Goal: Find contact information: Find contact information

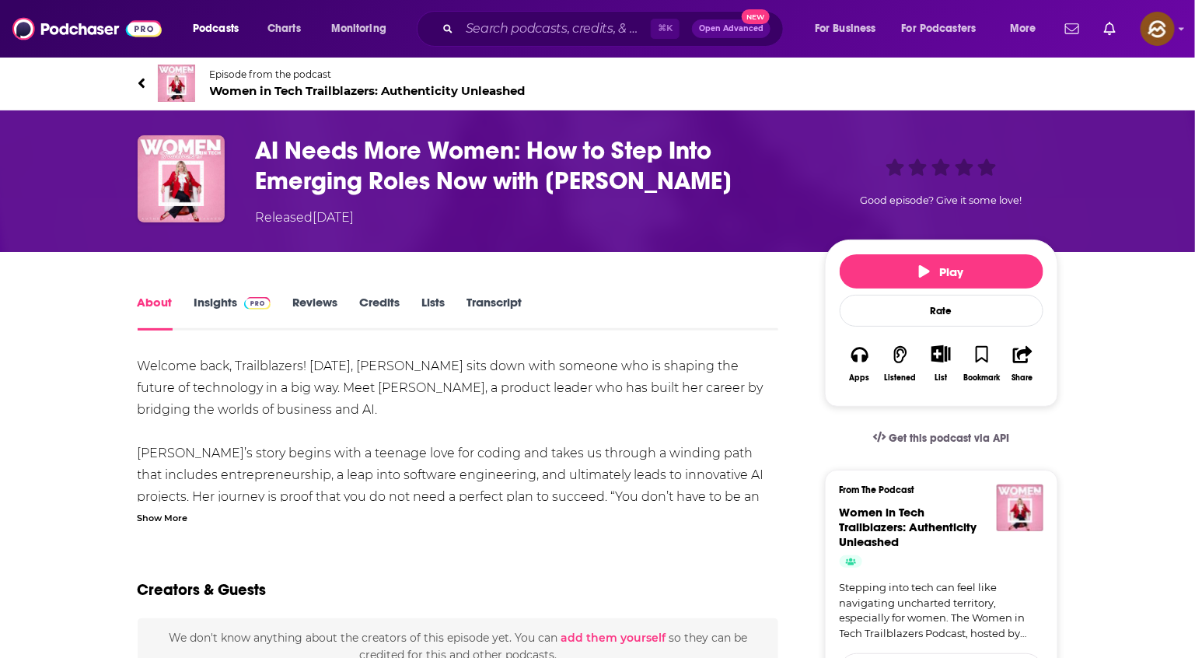
click at [236, 68] on span "Episode from the podcast" at bounding box center [368, 74] width 316 height 12
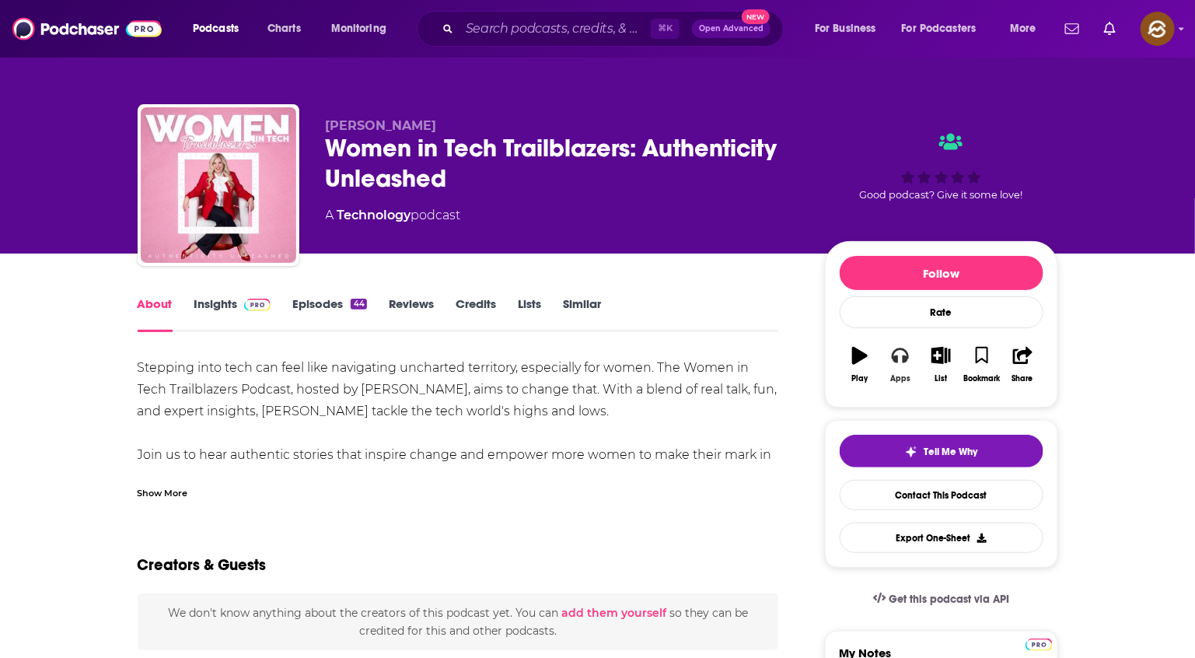
click at [911, 358] on button "Apps" at bounding box center [900, 365] width 40 height 56
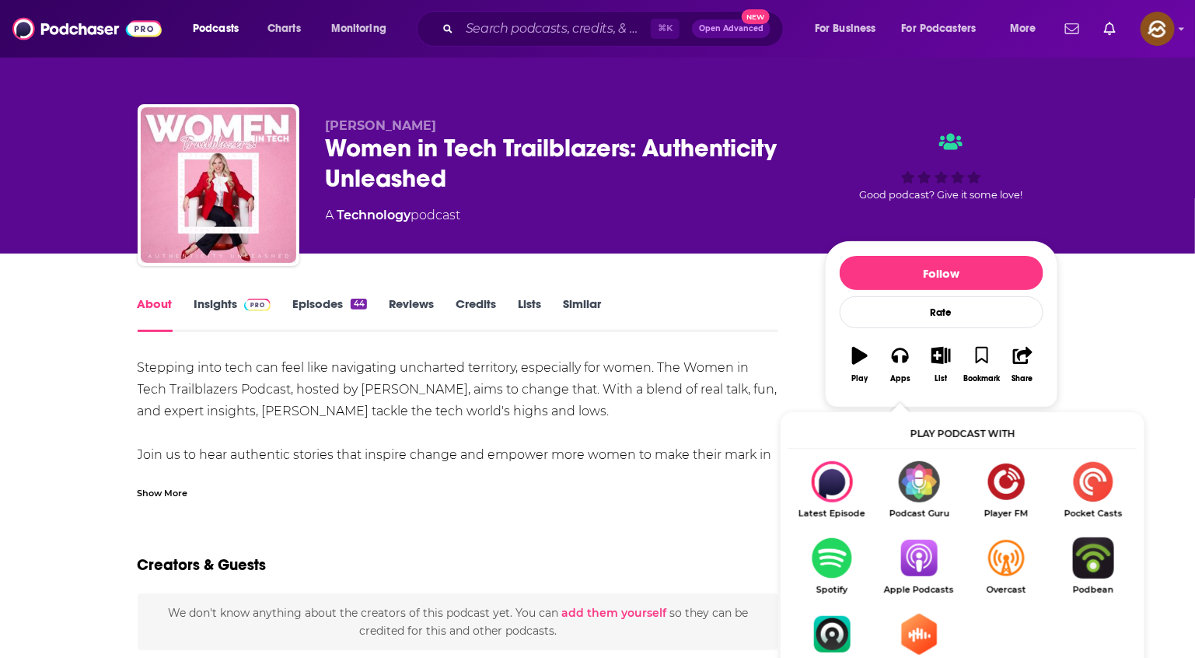
click at [931, 557] on img "Show Listen On dropdown" at bounding box center [918, 557] width 87 height 41
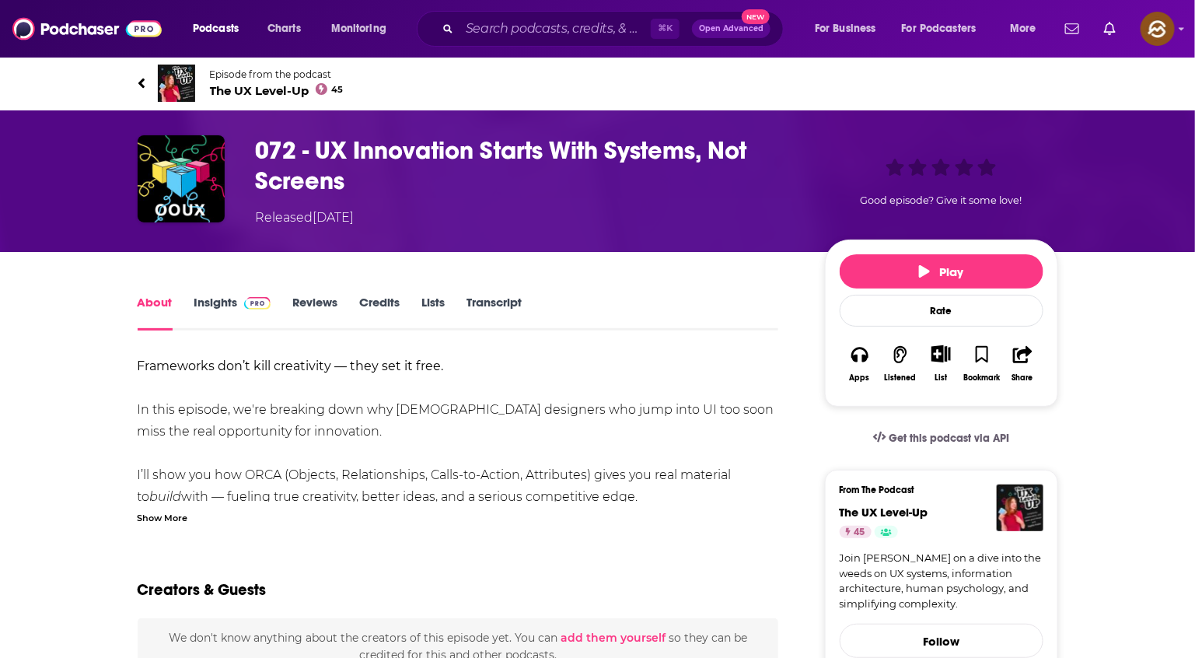
click at [157, 514] on div "Show More" at bounding box center [163, 516] width 51 height 15
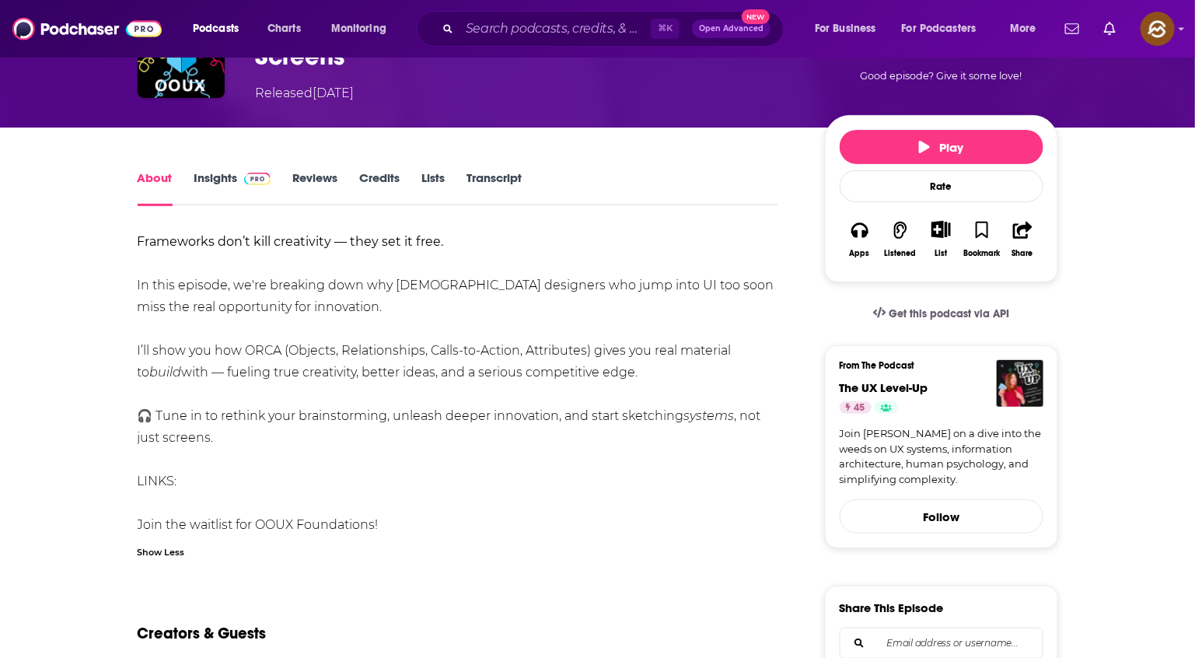
scroll to position [234, 0]
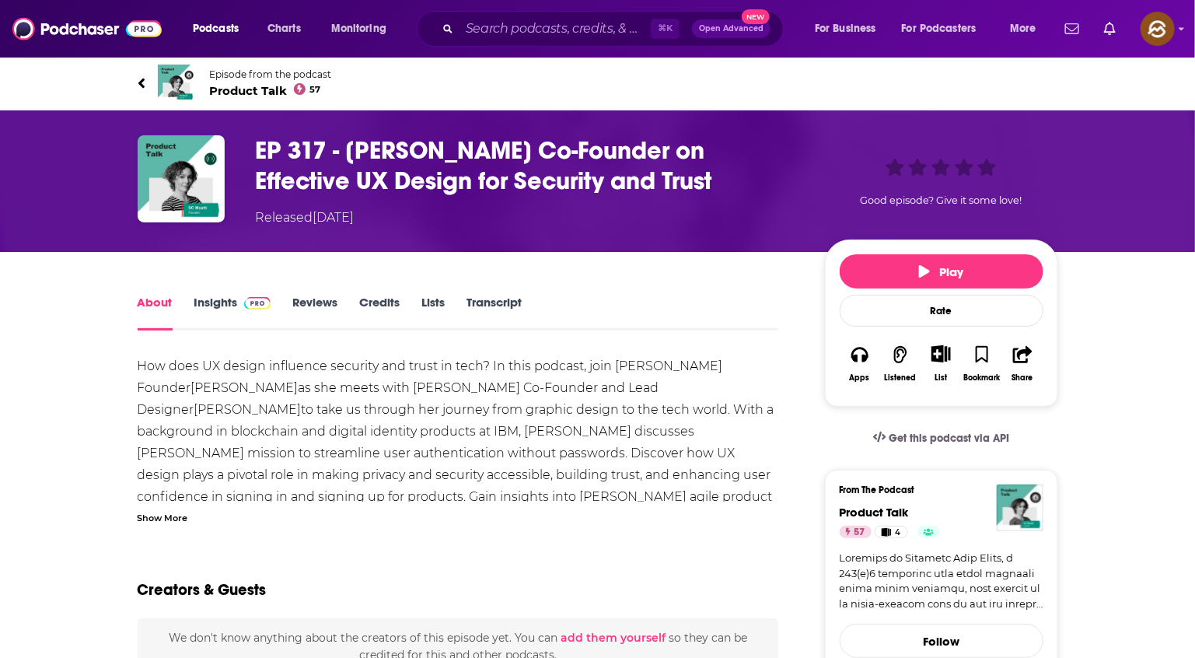
click at [288, 94] on span "Product Talk 57" at bounding box center [271, 90] width 122 height 15
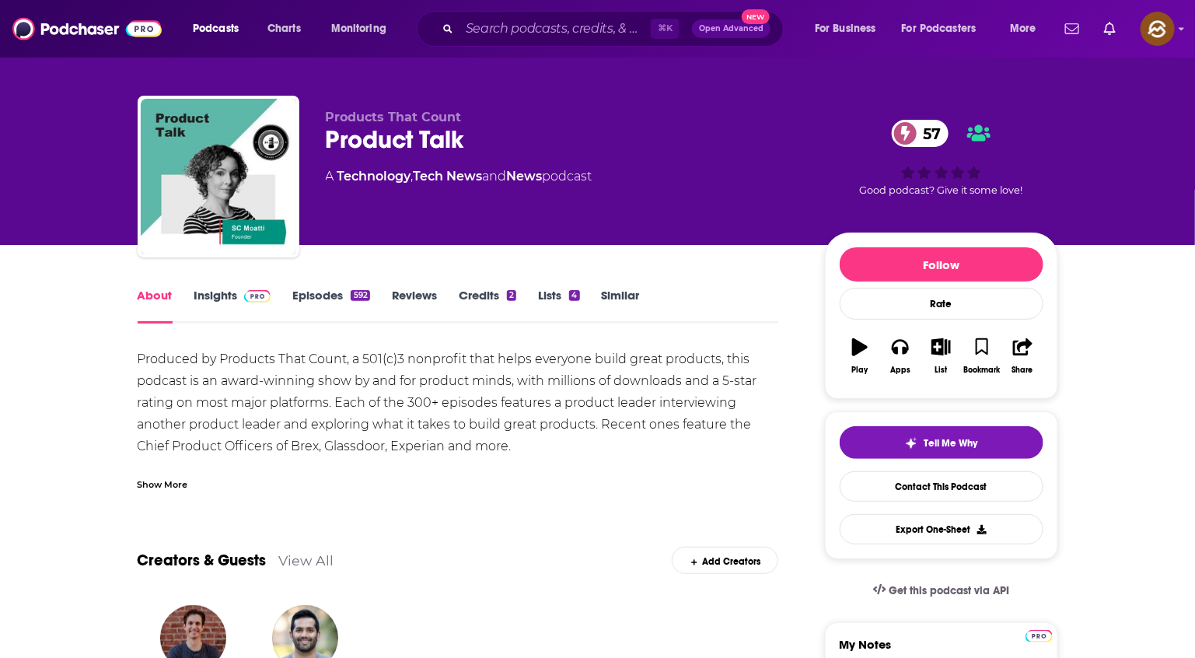
scroll to position [96, 0]
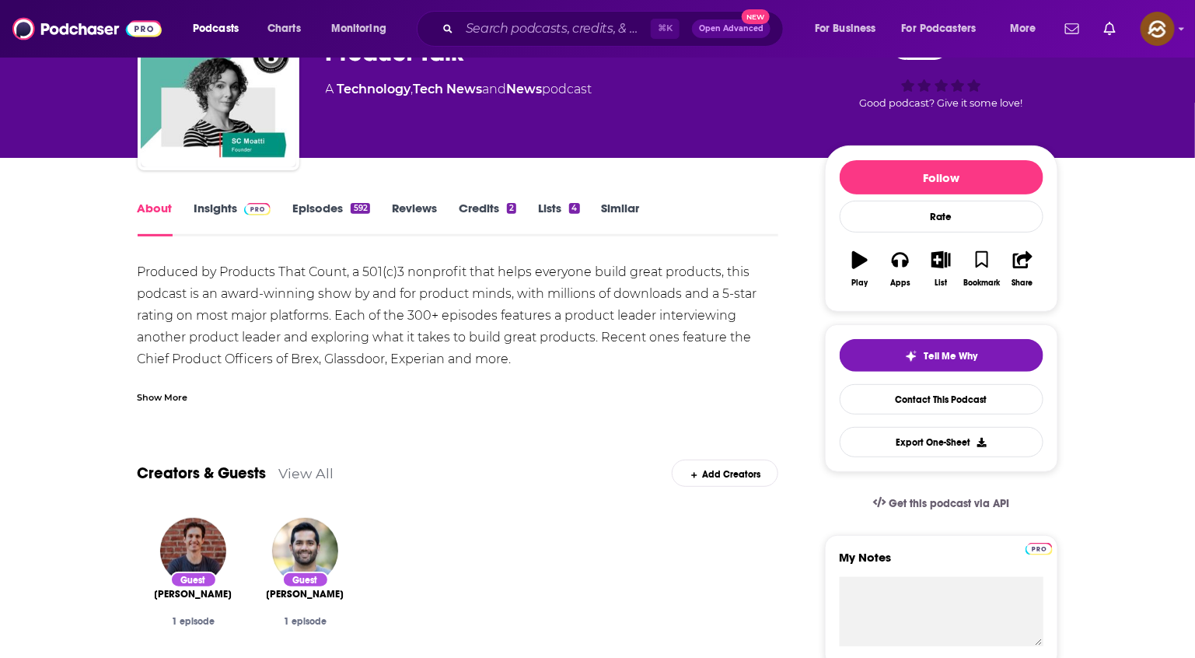
click at [211, 218] on link "Insights" at bounding box center [232, 219] width 77 height 36
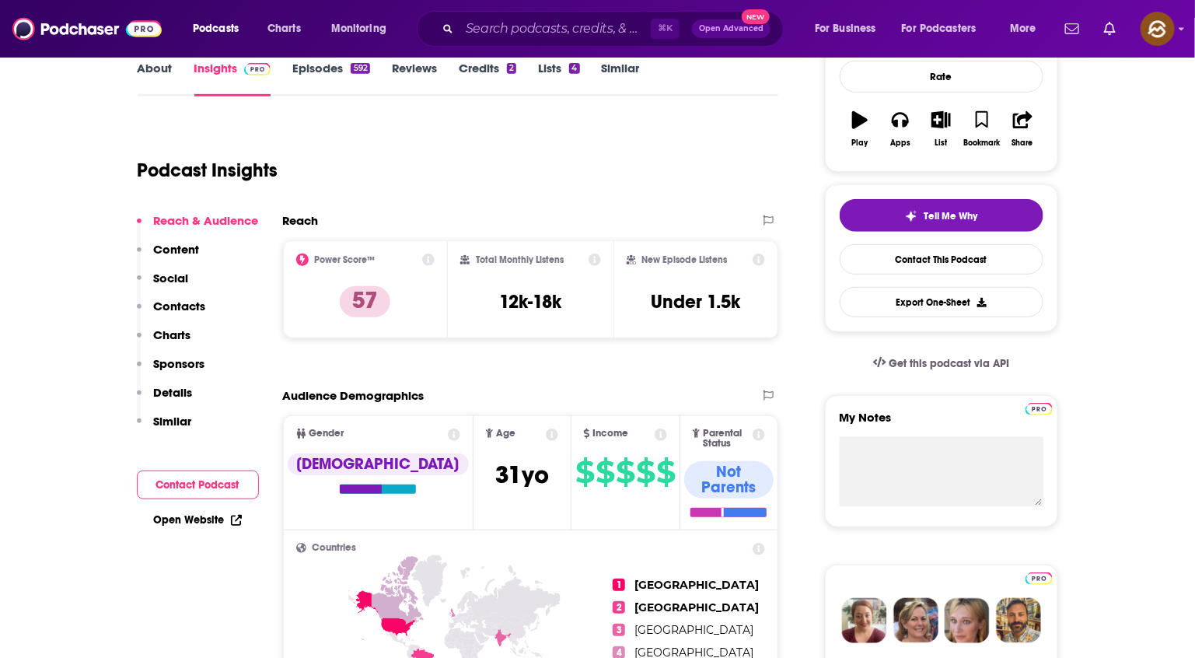
click at [202, 309] on p "Contacts" at bounding box center [180, 306] width 52 height 15
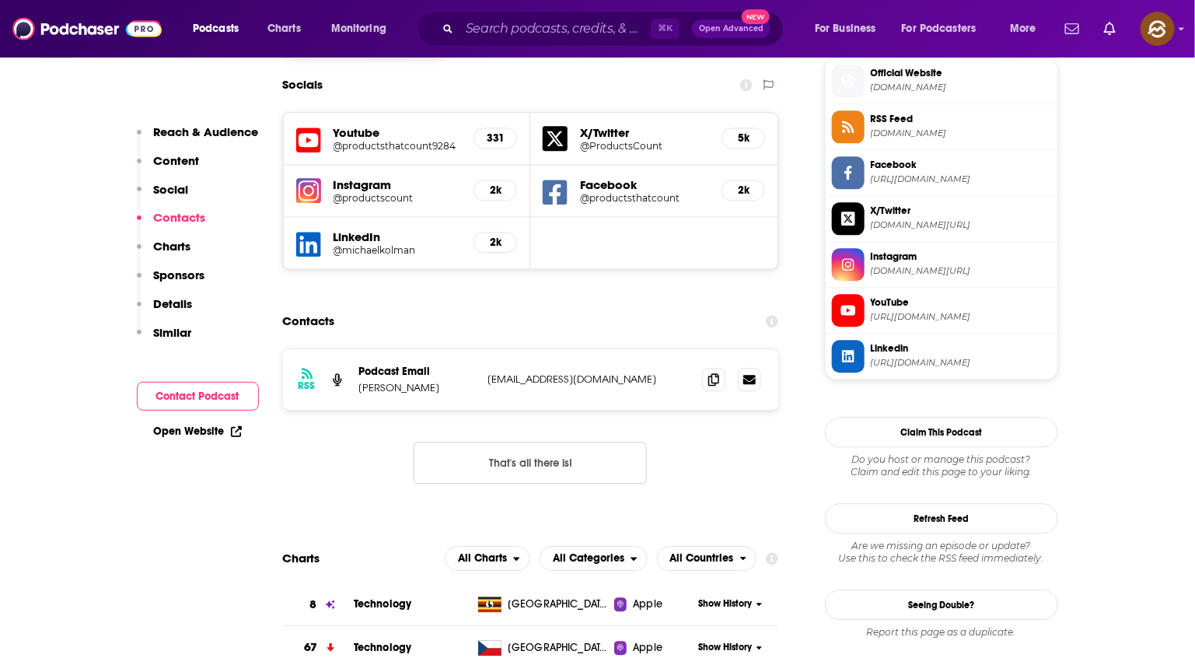
scroll to position [1405, 0]
click at [711, 372] on icon at bounding box center [713, 378] width 11 height 12
click at [361, 380] on p "Sophie-Charlotte Moatti" at bounding box center [417, 386] width 117 height 13
drag, startPoint x: 361, startPoint y: 295, endPoint x: 460, endPoint y: 297, distance: 98.8
copy p "Sophie-Charlotte Moatti"
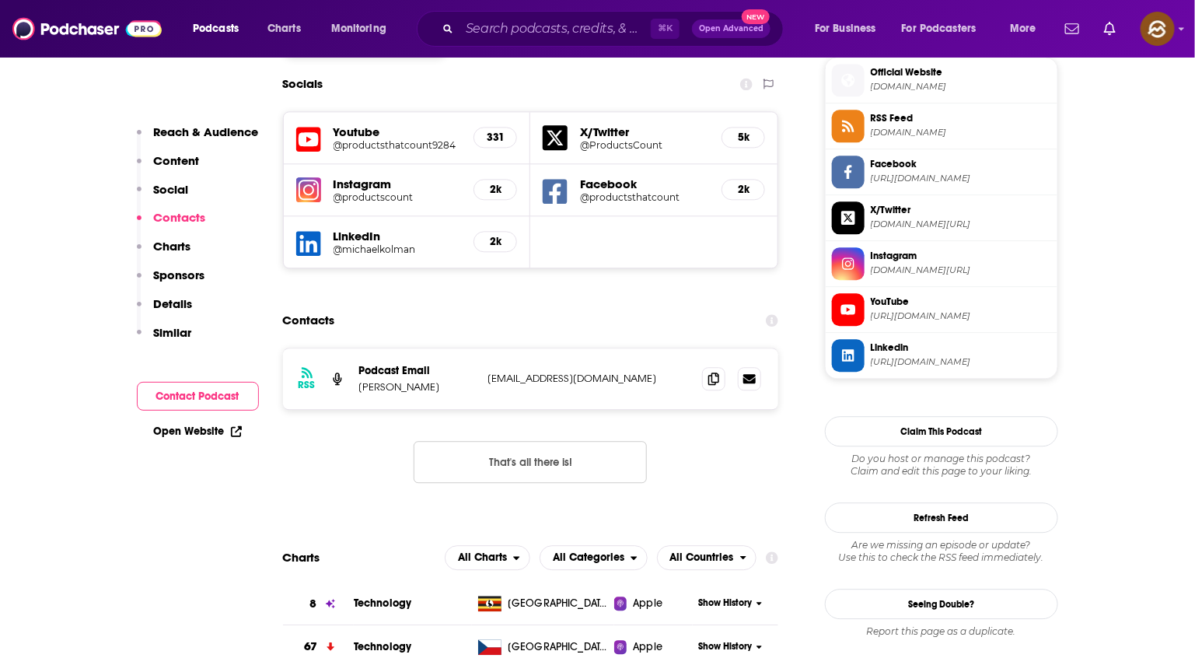
click at [460, 380] on p "Sophie-Charlotte Moatti" at bounding box center [417, 386] width 117 height 13
